Goal: Information Seeking & Learning: Understand process/instructions

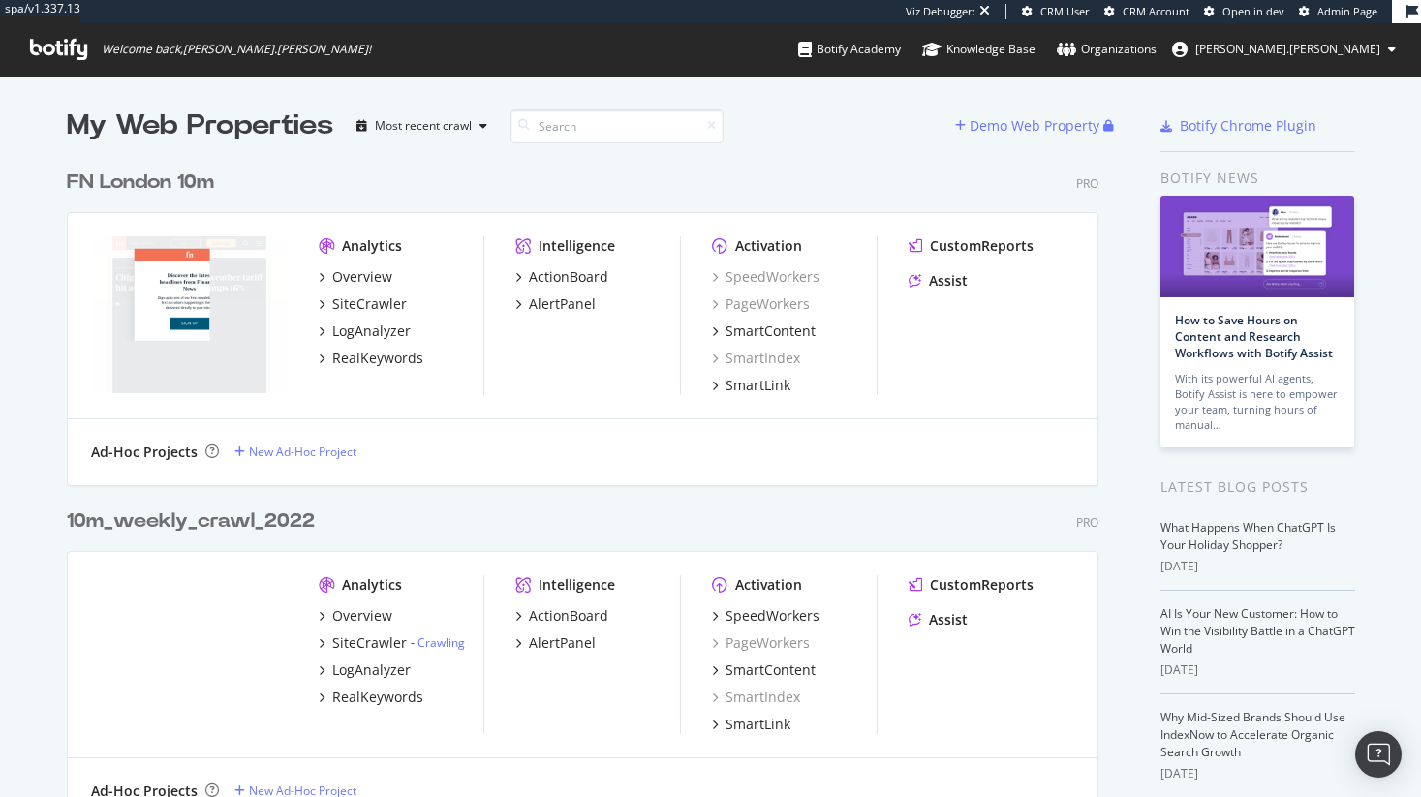
scroll to position [797, 1421]
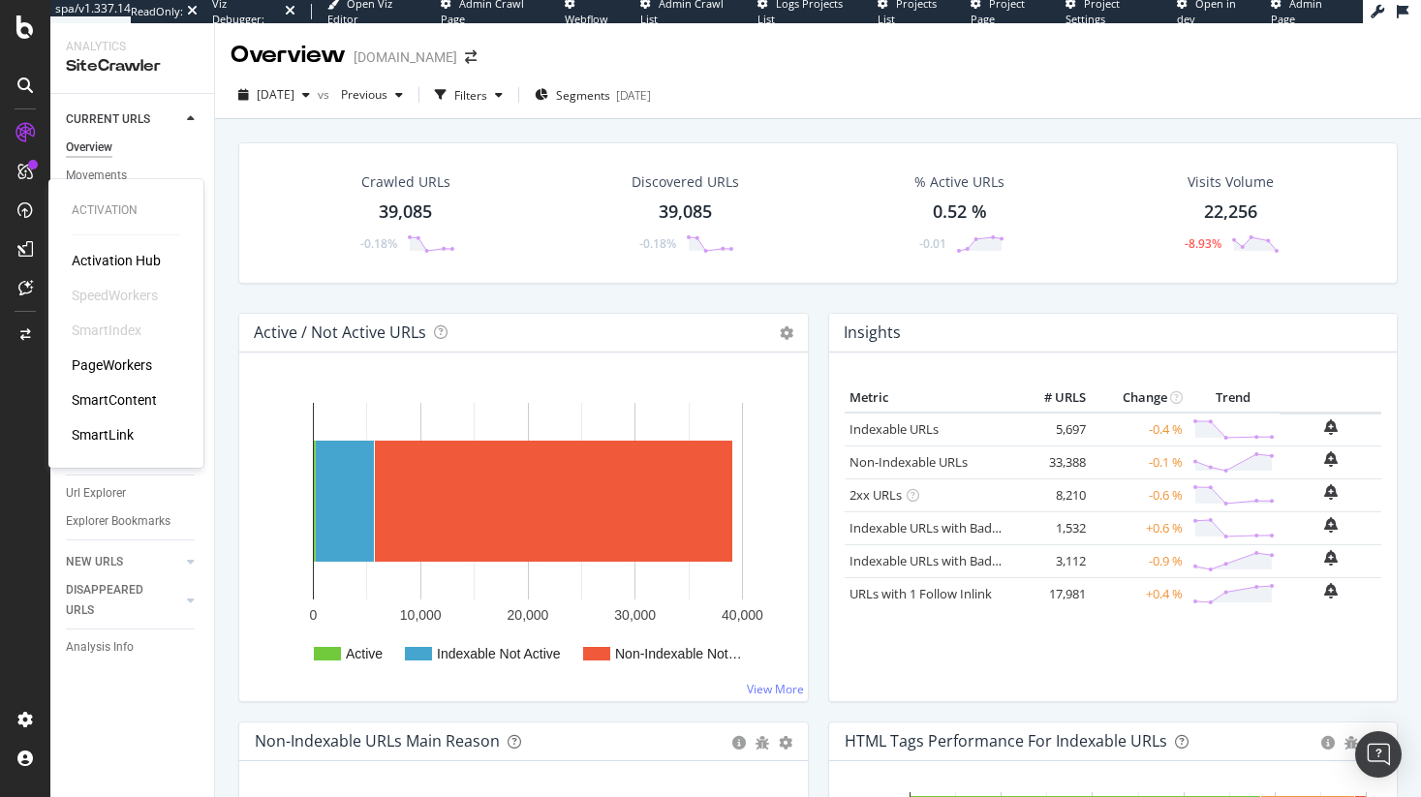
click at [109, 364] on div "PageWorkers" at bounding box center [112, 365] width 80 height 19
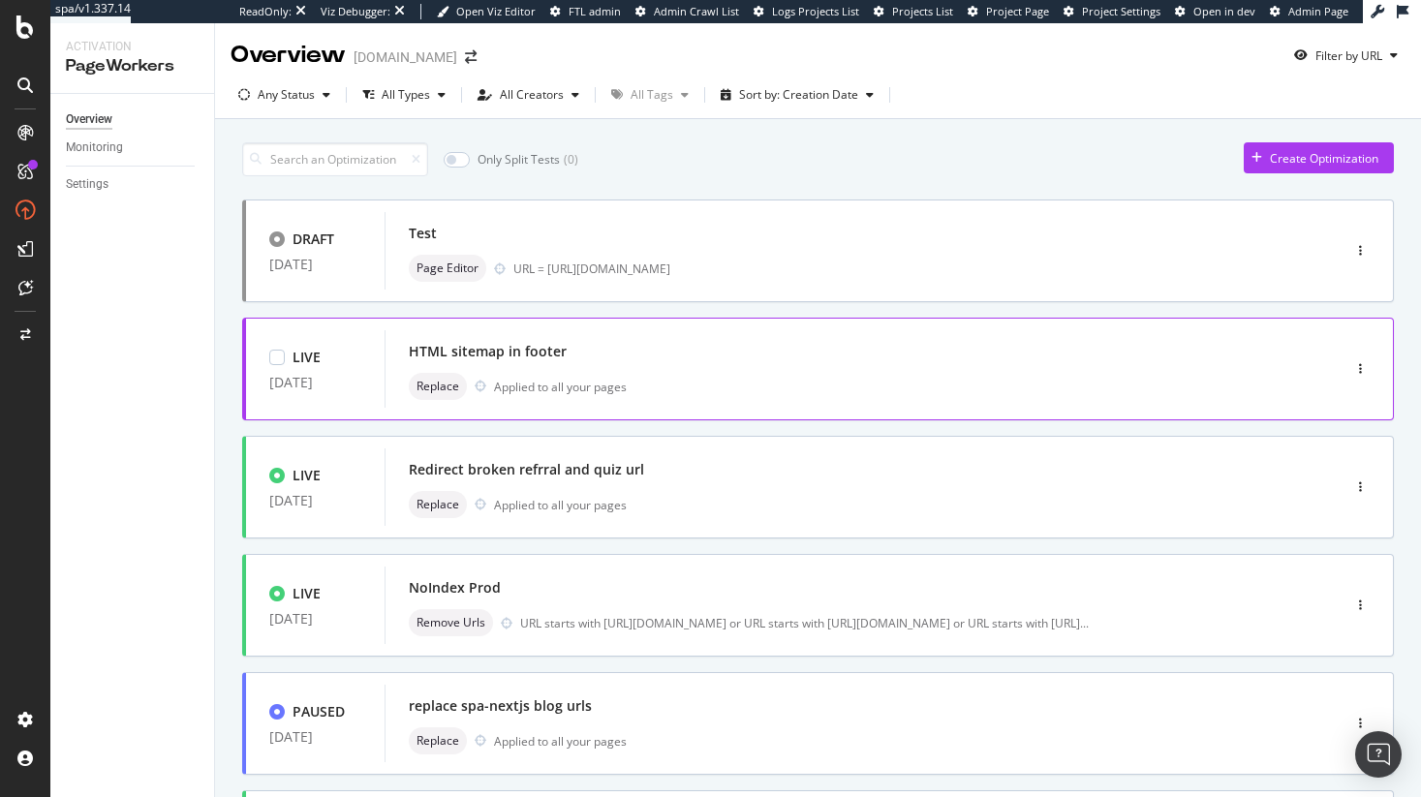
click at [560, 361] on div "HTML sitemap in footer" at bounding box center [834, 351] width 850 height 27
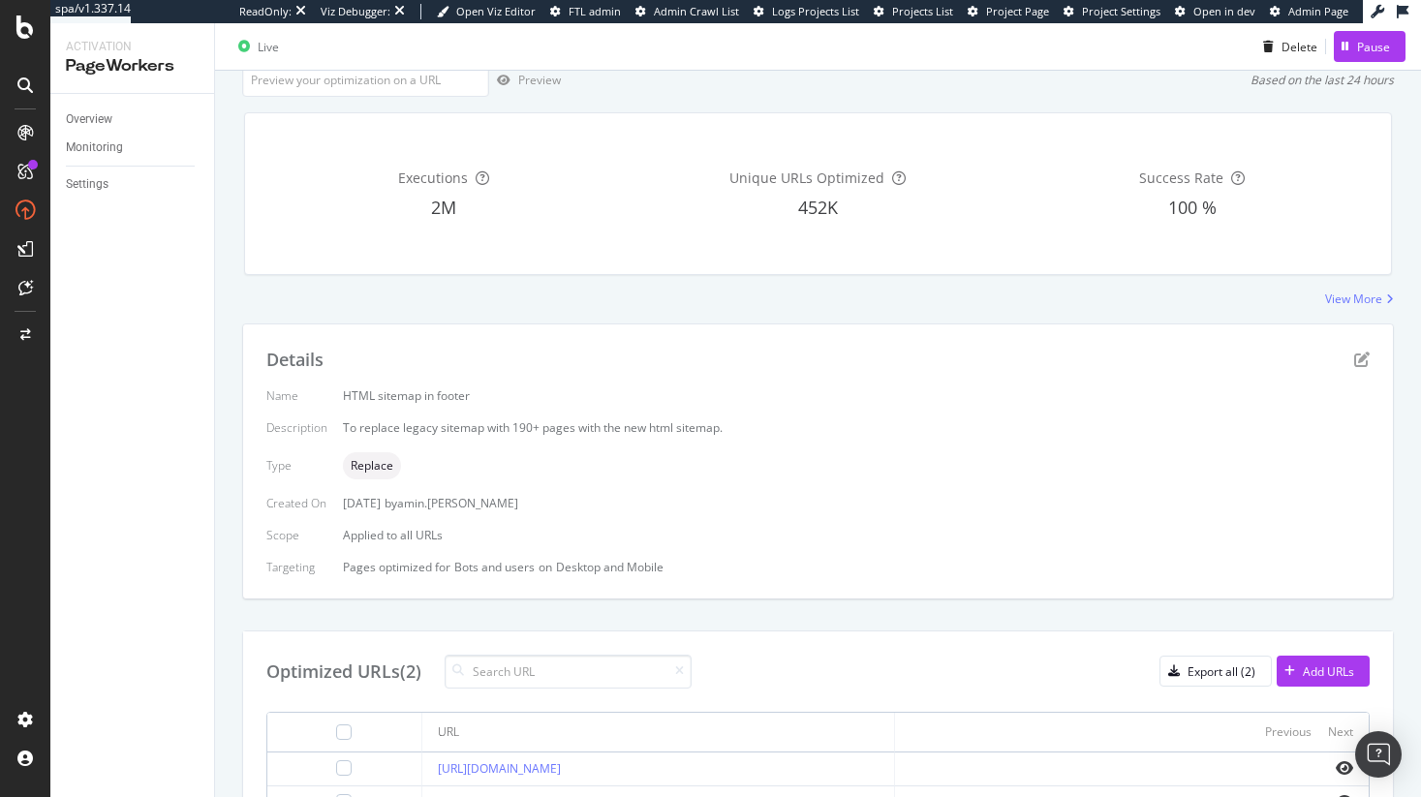
scroll to position [90, 0]
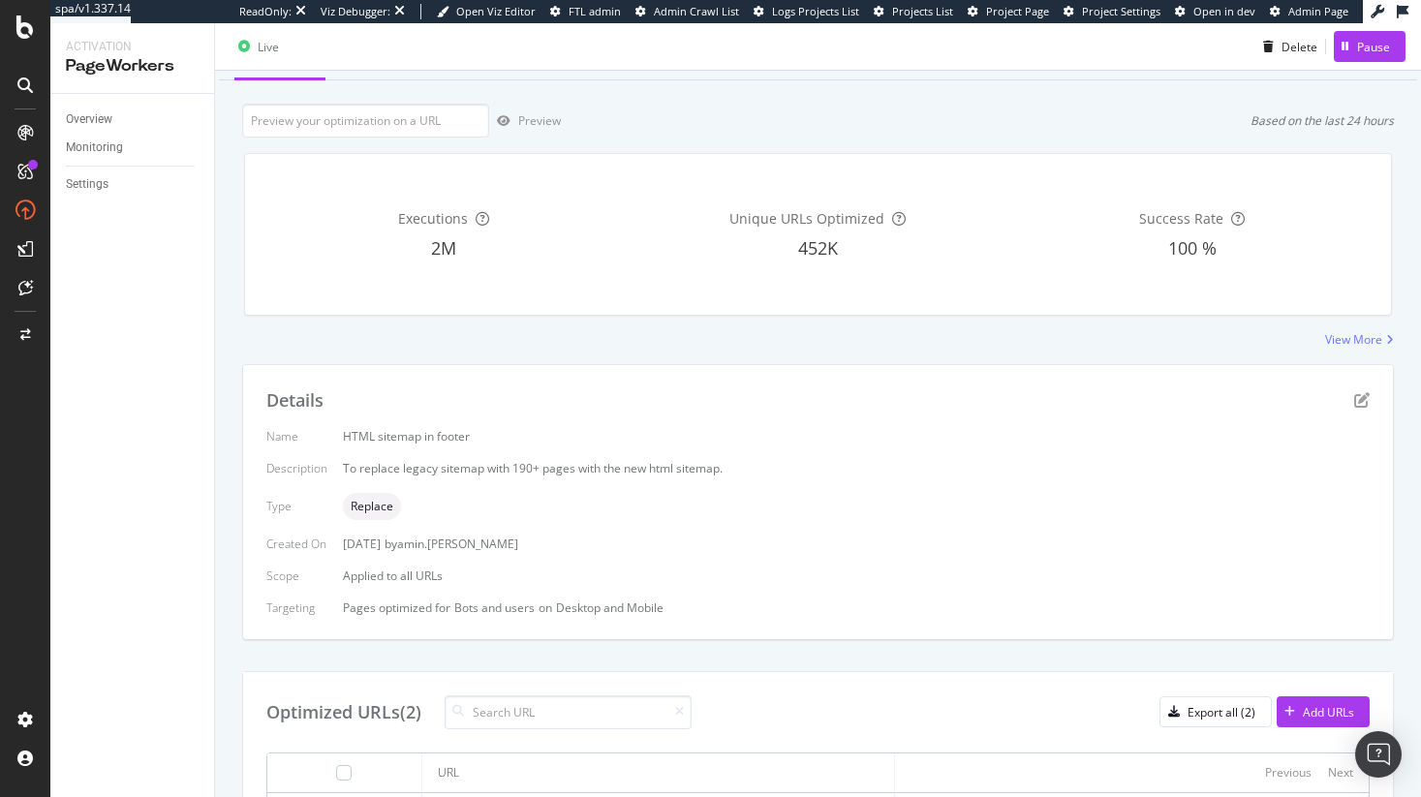
click at [1365, 413] on div "Details" at bounding box center [818, 401] width 1104 height 25
click at [1365, 409] on div "Details" at bounding box center [818, 401] width 1104 height 25
click at [1361, 401] on icon "pen-to-square" at bounding box center [1362, 400] width 16 height 16
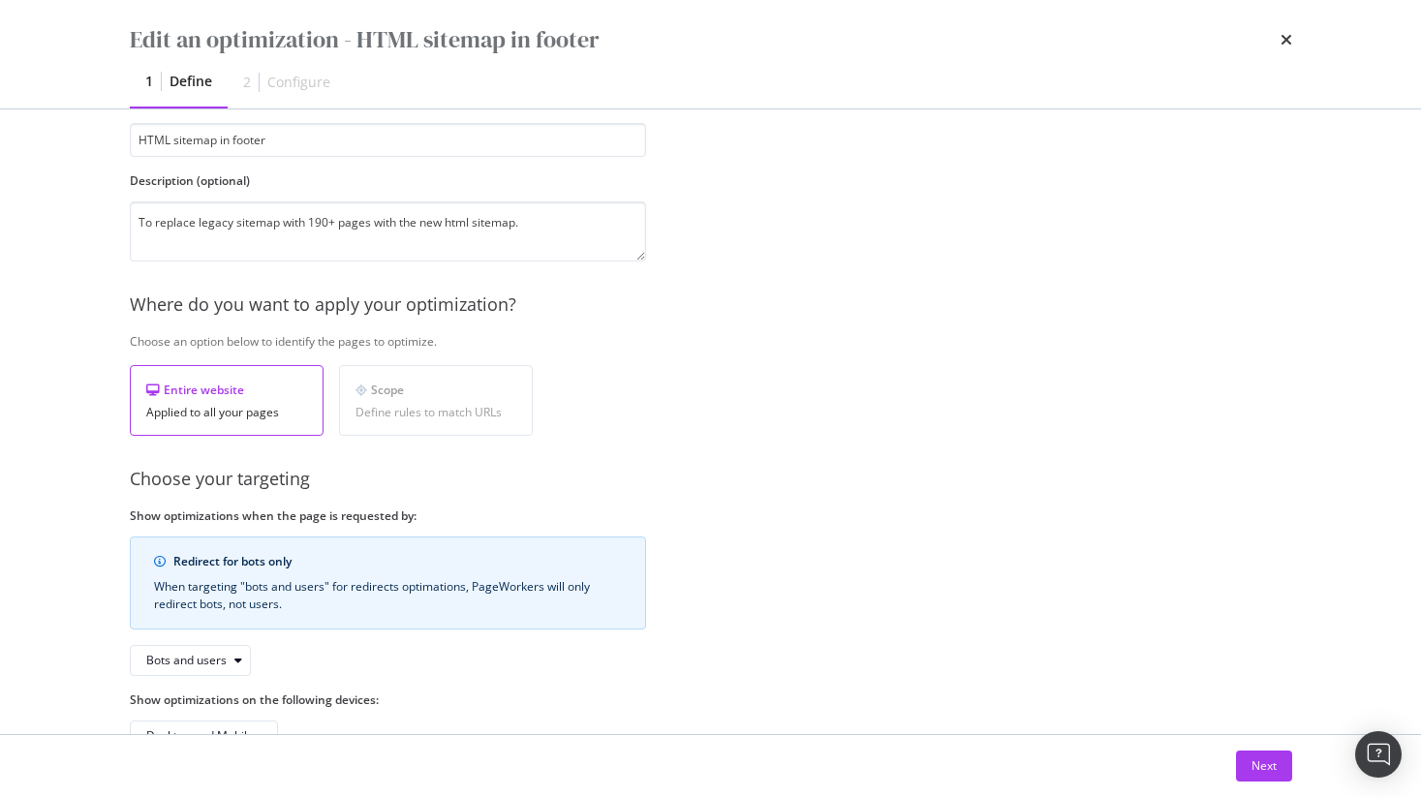
scroll to position [175, 0]
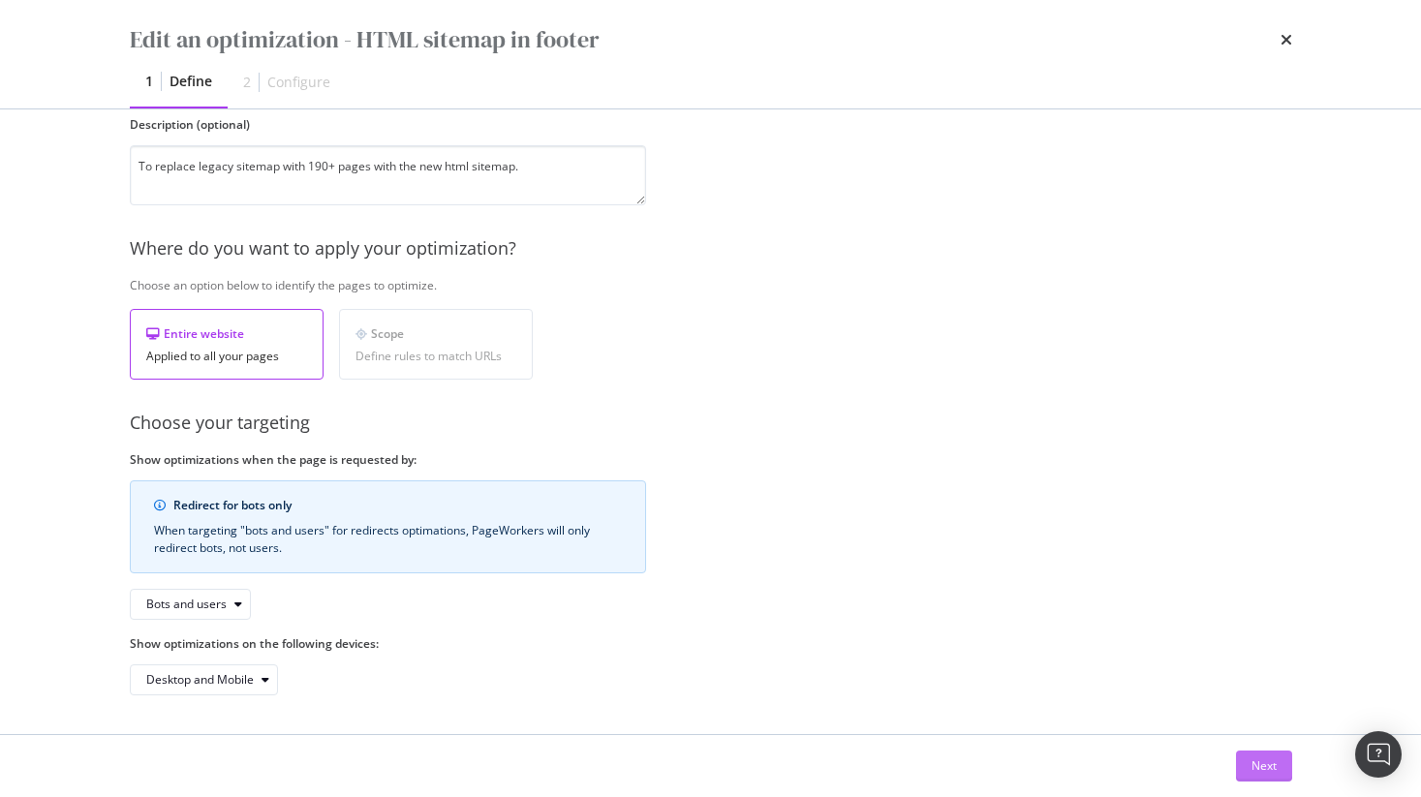
click at [1278, 769] on button "Next" at bounding box center [1264, 766] width 56 height 31
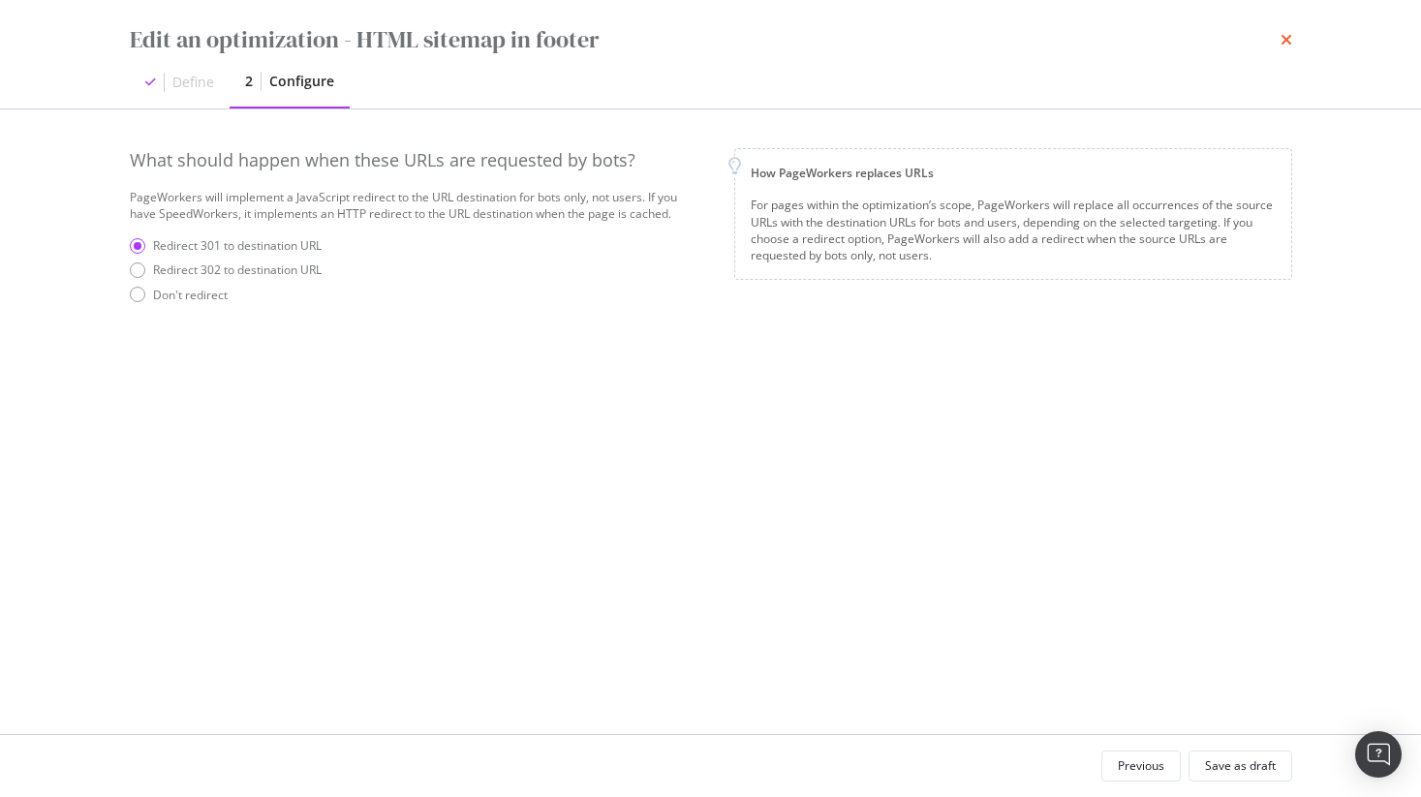
click at [1285, 44] on icon "times" at bounding box center [1287, 40] width 12 height 16
